Goal: Task Accomplishment & Management: Manage account settings

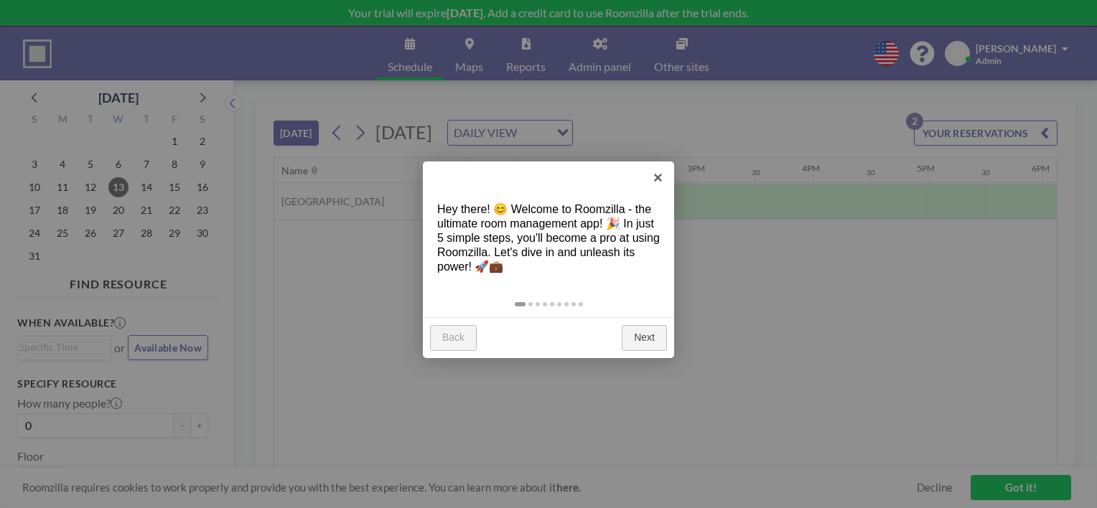
scroll to position [0, 1551]
click at [640, 337] on link "Next" at bounding box center [644, 338] width 45 height 26
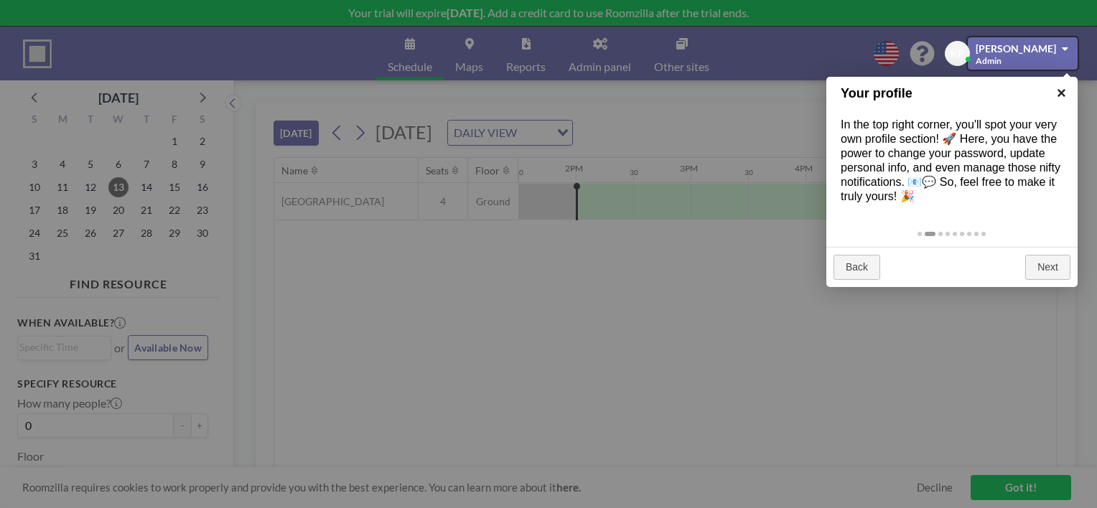
click at [1056, 87] on link "×" at bounding box center [1061, 93] width 32 height 32
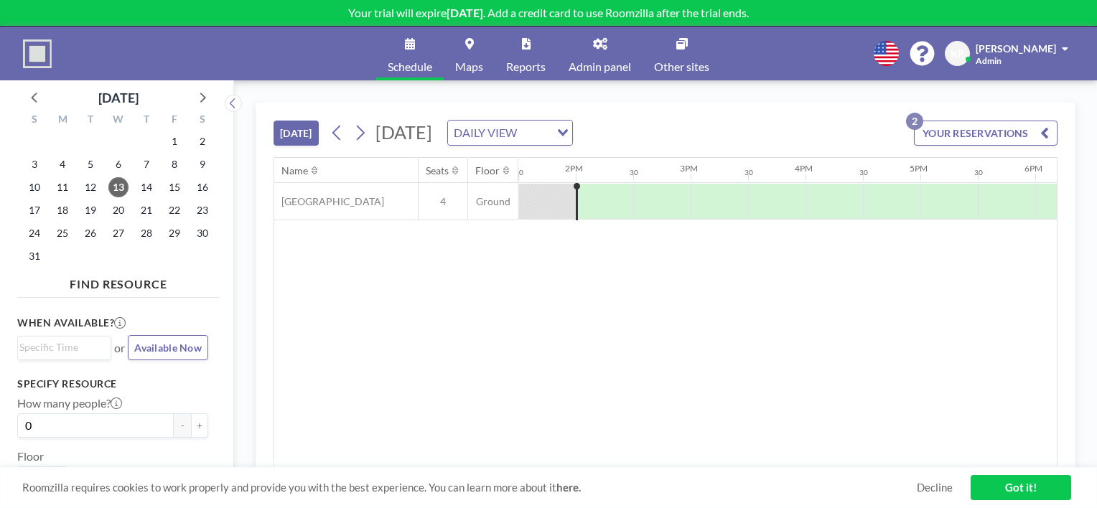
click at [994, 490] on link "Got it!" at bounding box center [1021, 487] width 101 height 25
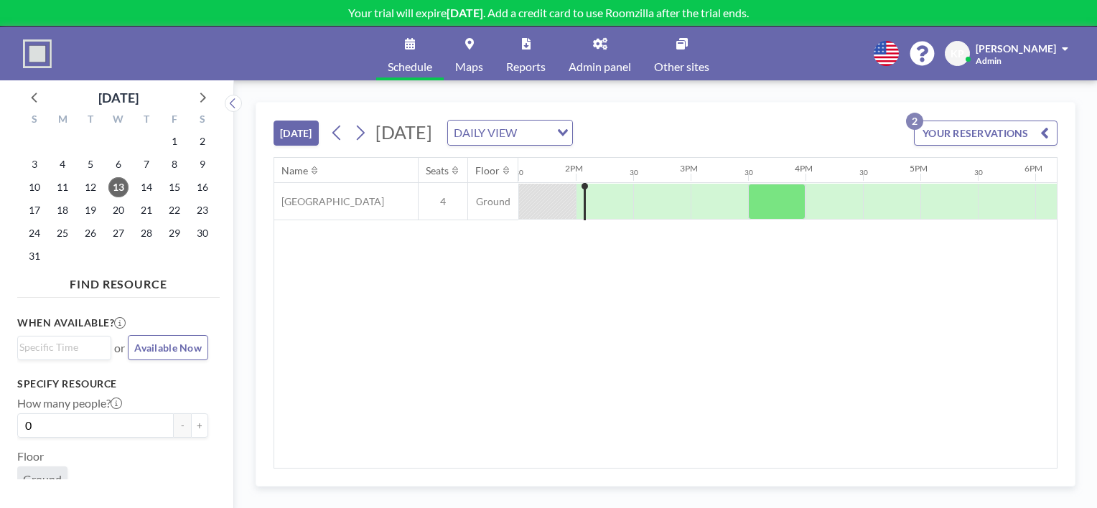
click at [1001, 55] on span "Admin" at bounding box center [989, 60] width 26 height 11
click at [1017, 69] on span "Profile" at bounding box center [1025, 69] width 30 height 14
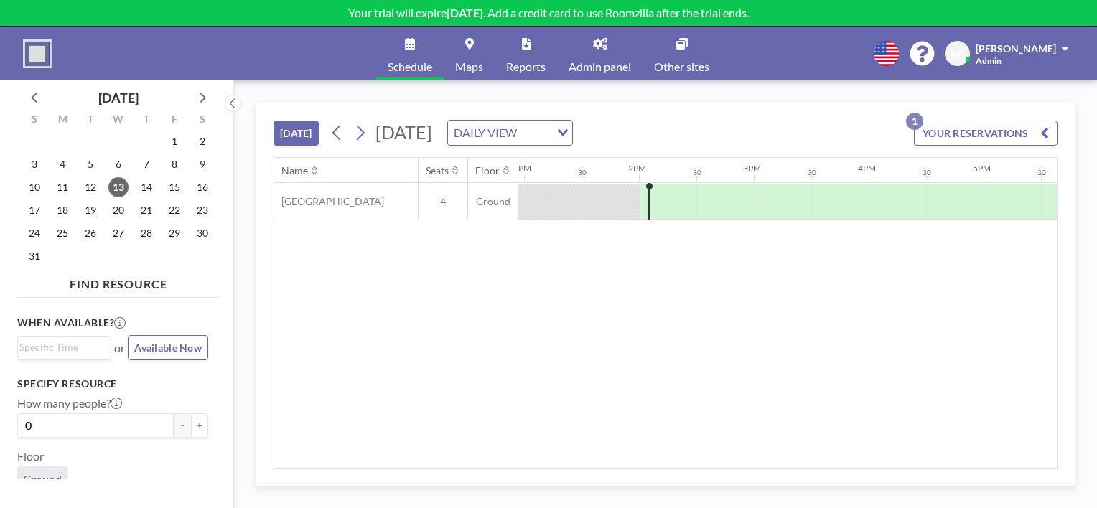
scroll to position [0, 1551]
click at [350, 10] on p "Your trial will expire in 14 days . Add a credit card to use Roomzilla after th…" at bounding box center [548, 13] width 1097 height 14
